Goal: Browse casually

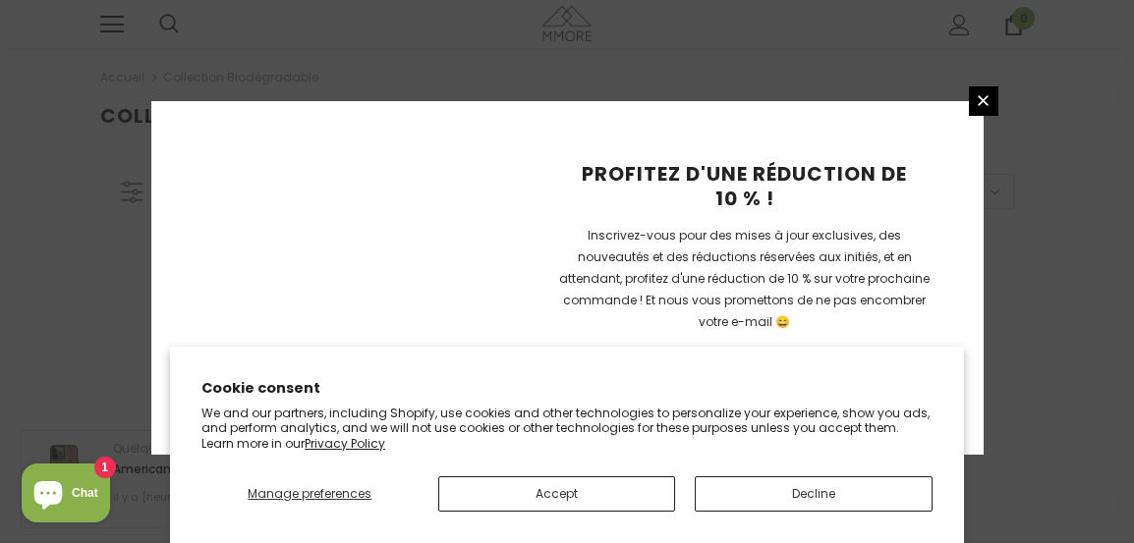
scroll to position [602, 0]
